Goal: Information Seeking & Learning: Learn about a topic

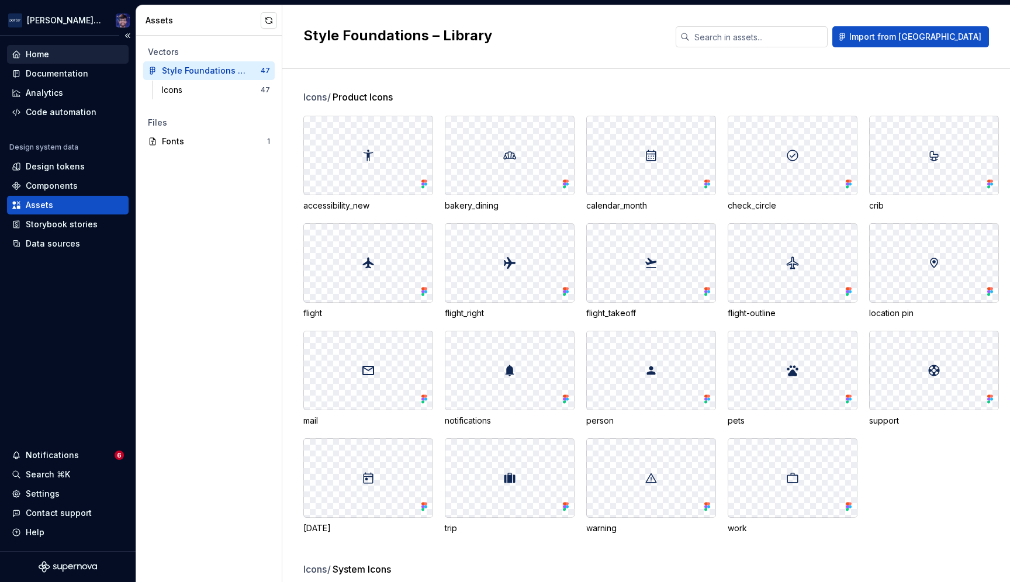
click at [44, 59] on div "Home" at bounding box center [37, 55] width 23 height 12
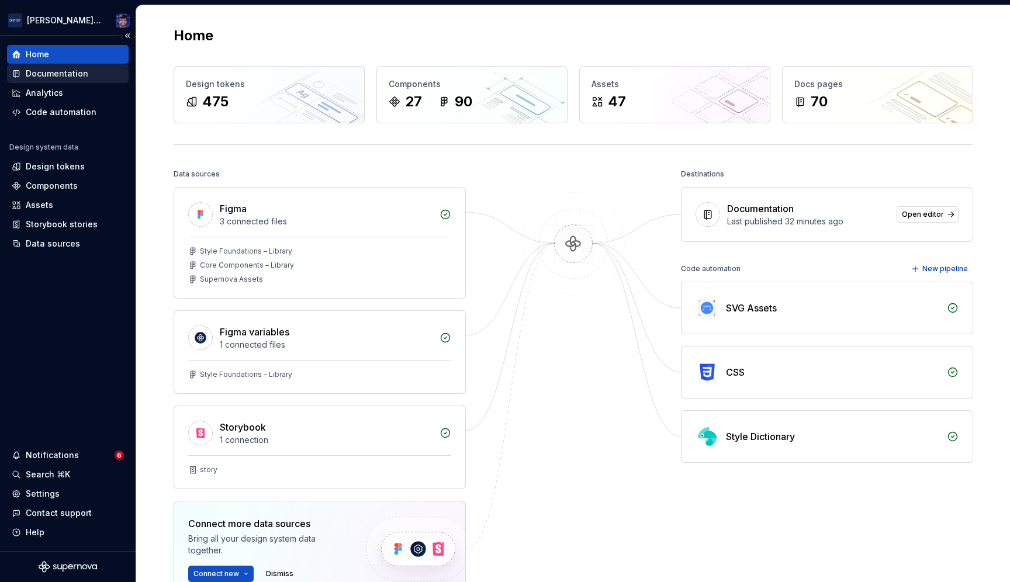
click at [65, 74] on div "Documentation" at bounding box center [57, 74] width 63 height 12
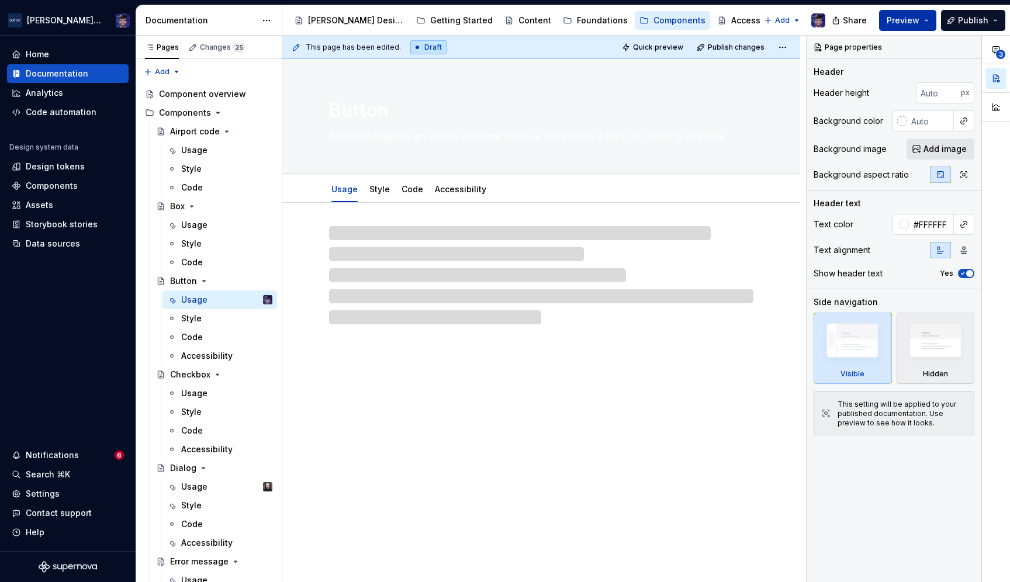
click at [899, 20] on span "Preview" at bounding box center [903, 21] width 33 height 12
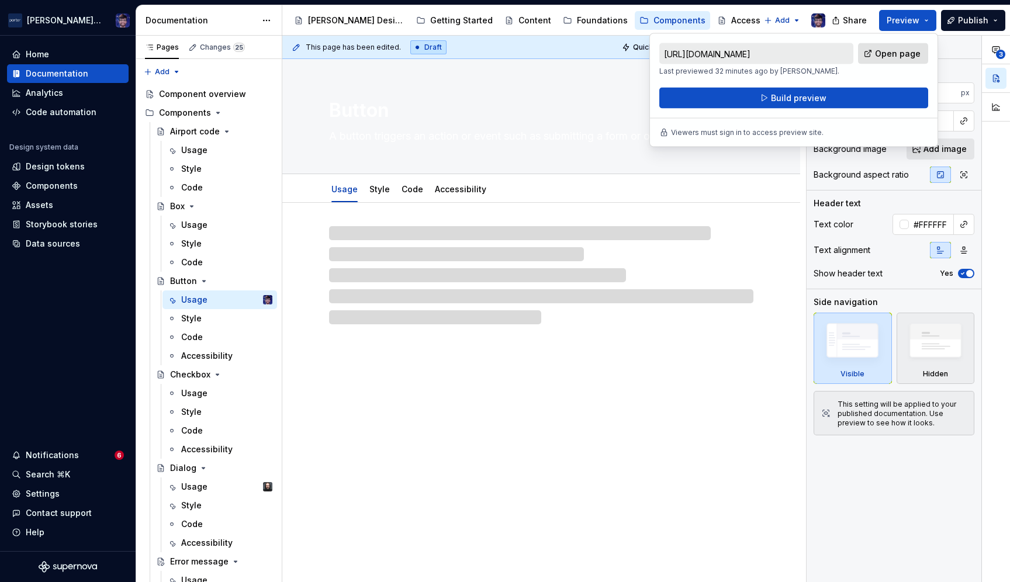
click at [904, 57] on span "Open page" at bounding box center [898, 54] width 46 height 12
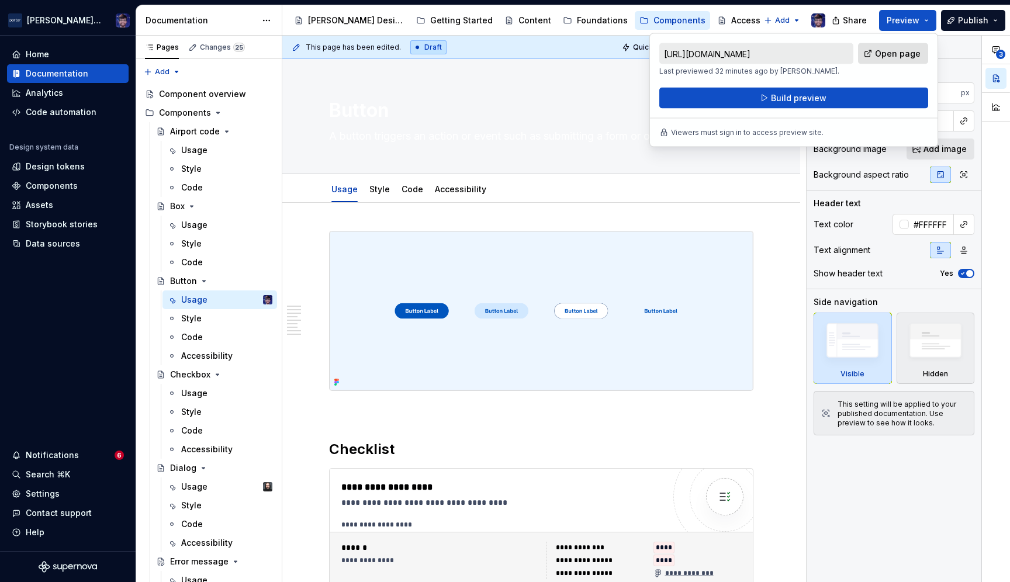
type textarea "*"
